Goal: Task Accomplishment & Management: Manage account settings

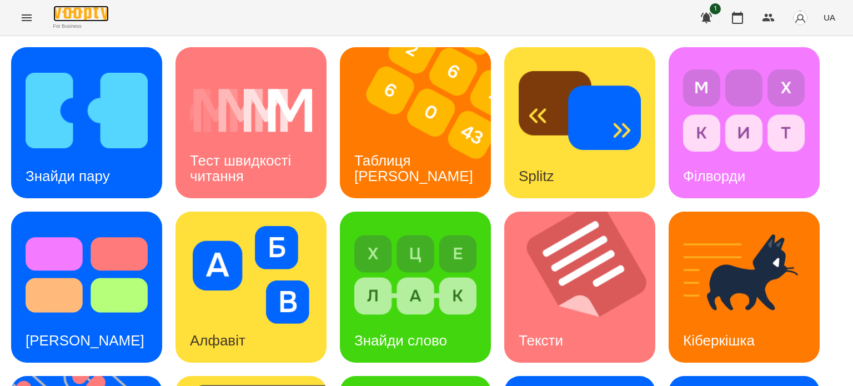
click at [87, 20] on img at bounding box center [81, 14] width 56 height 16
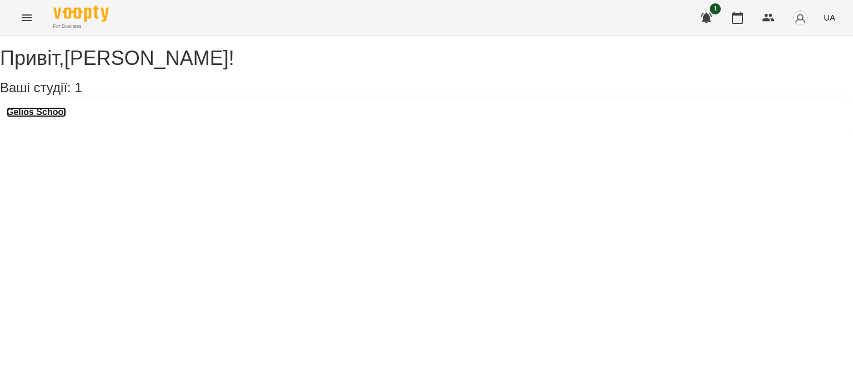
drag, startPoint x: 65, startPoint y: 126, endPoint x: 33, endPoint y: 102, distance: 40.4
click at [64, 117] on h3 "Gelios School" at bounding box center [36, 112] width 59 height 10
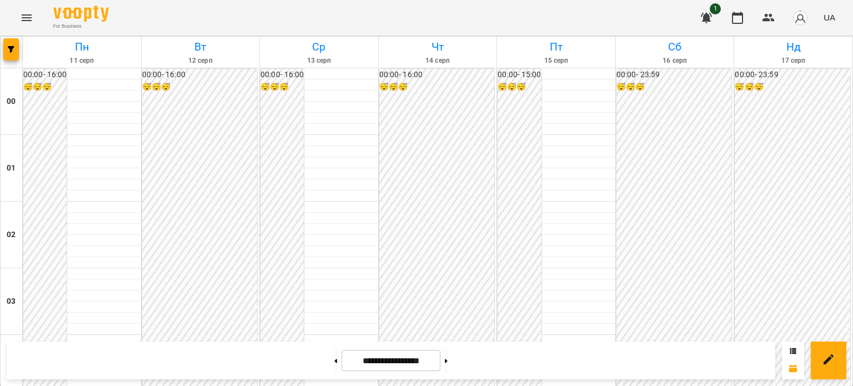
scroll to position [833, 0]
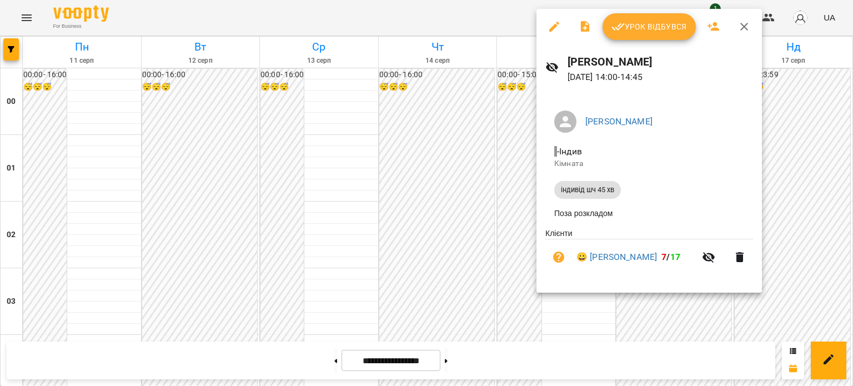
click at [646, 34] on button "Урок відбувся" at bounding box center [648, 26] width 93 height 27
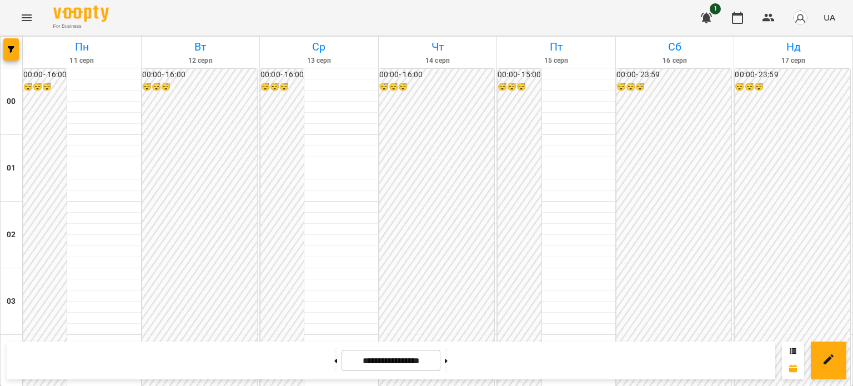
scroll to position [1055, 0]
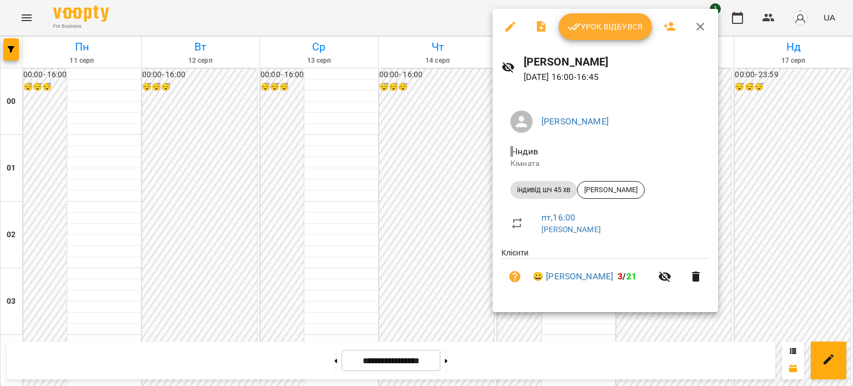
click at [584, 23] on span "Урок відбувся" at bounding box center [605, 26] width 76 height 13
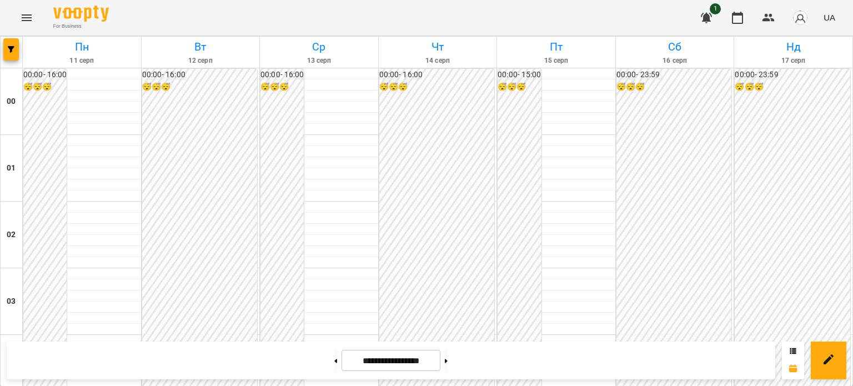
scroll to position [1055, 0]
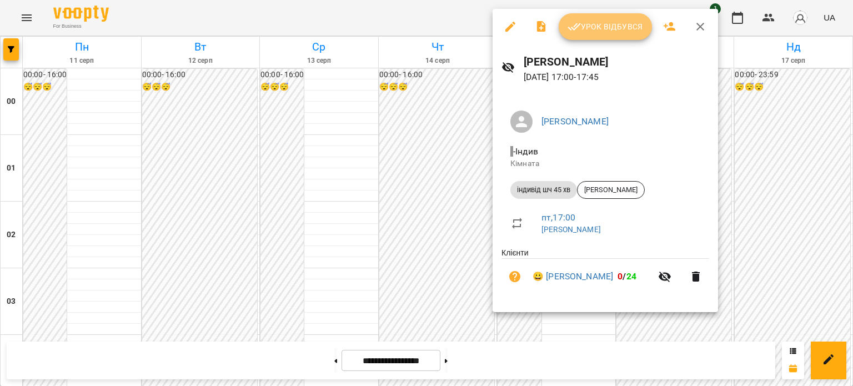
click at [595, 31] on span "Урок відбувся" at bounding box center [605, 26] width 76 height 13
